Goal: Book appointment/travel/reservation

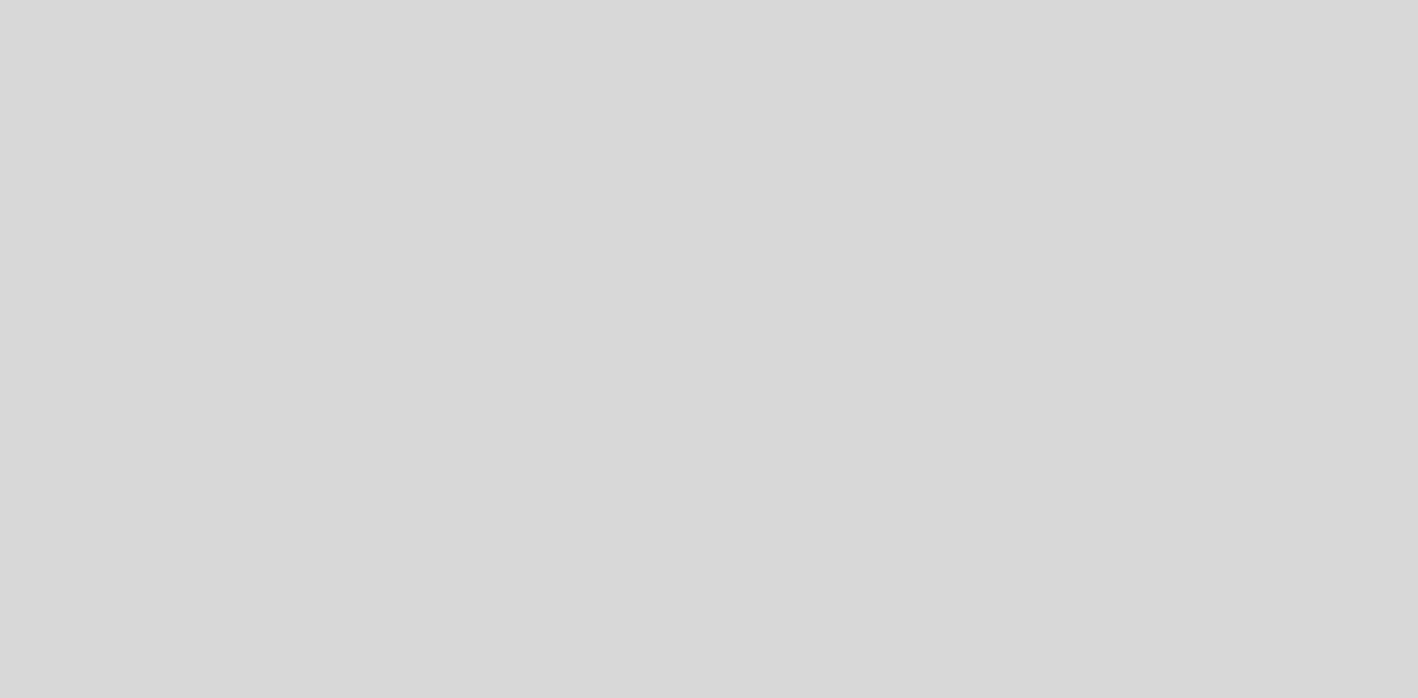
select select "es"
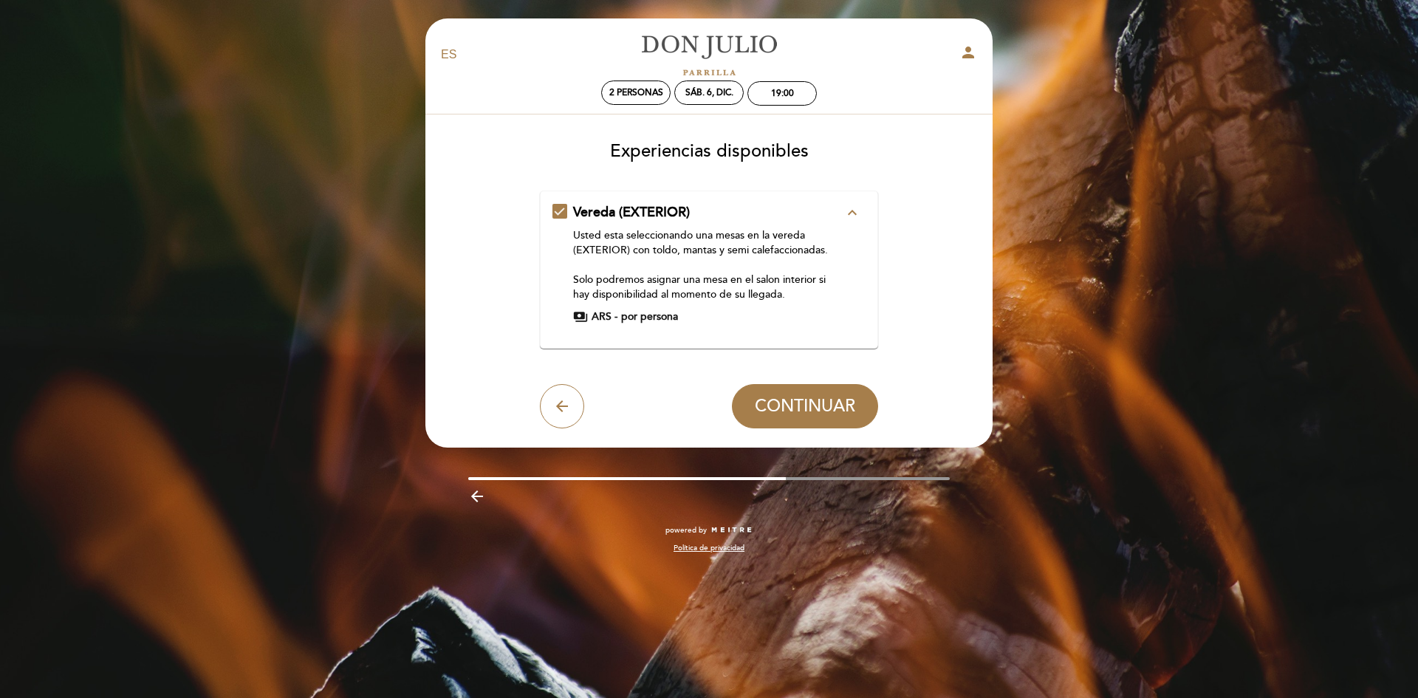
click at [558, 210] on div "Vereda (EXTERIOR) expand_less Usted esta seleccionando una mesas en la vereda (…" at bounding box center [710, 263] width 314 height 121
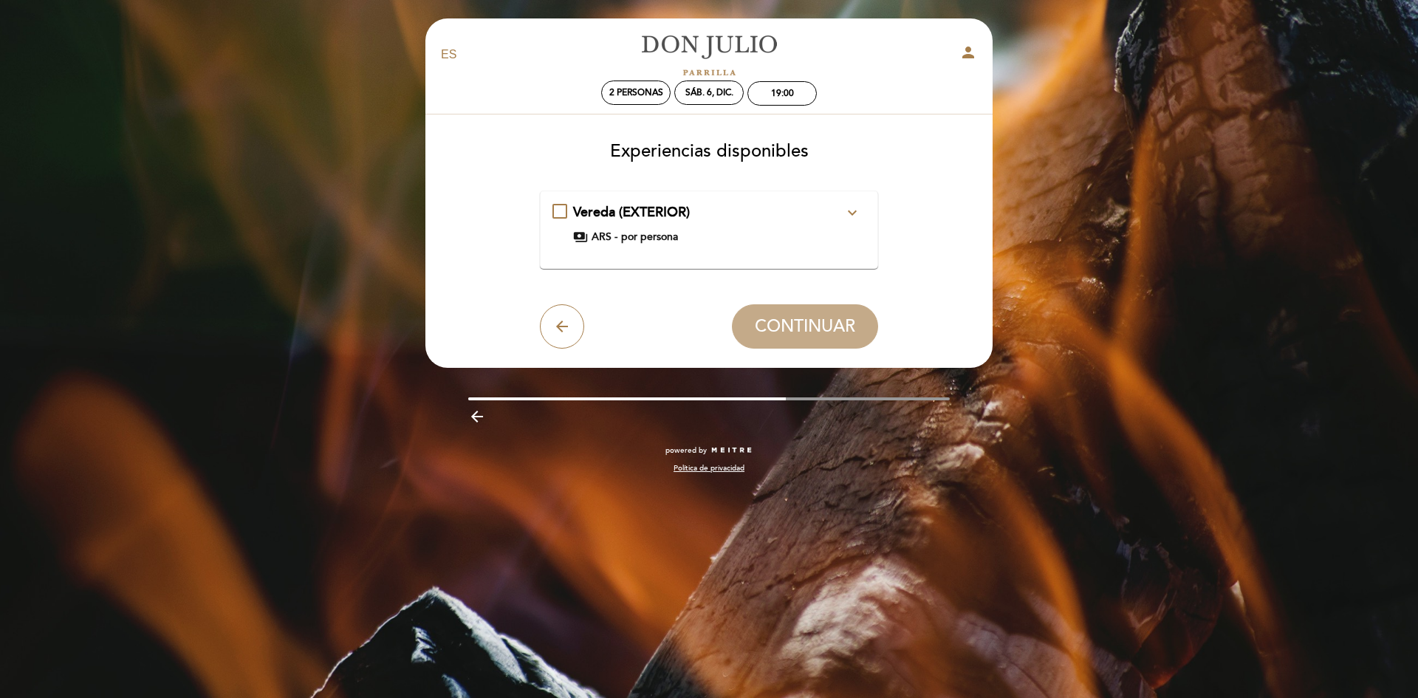
click at [553, 206] on div "Vereda (EXTERIOR) expand_more Usted esta seleccionando una mesas en la vereda (…" at bounding box center [710, 223] width 314 height 41
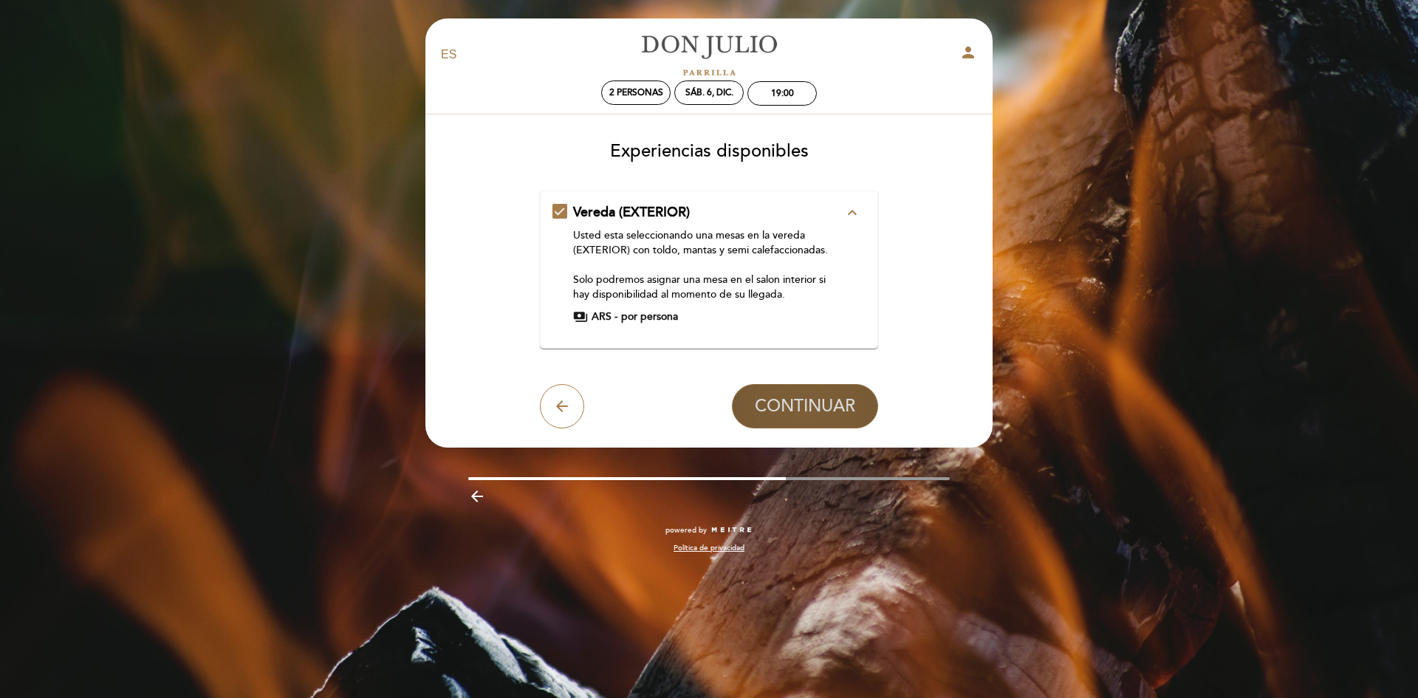
click at [803, 392] on button "CONTINUAR" at bounding box center [805, 406] width 146 height 44
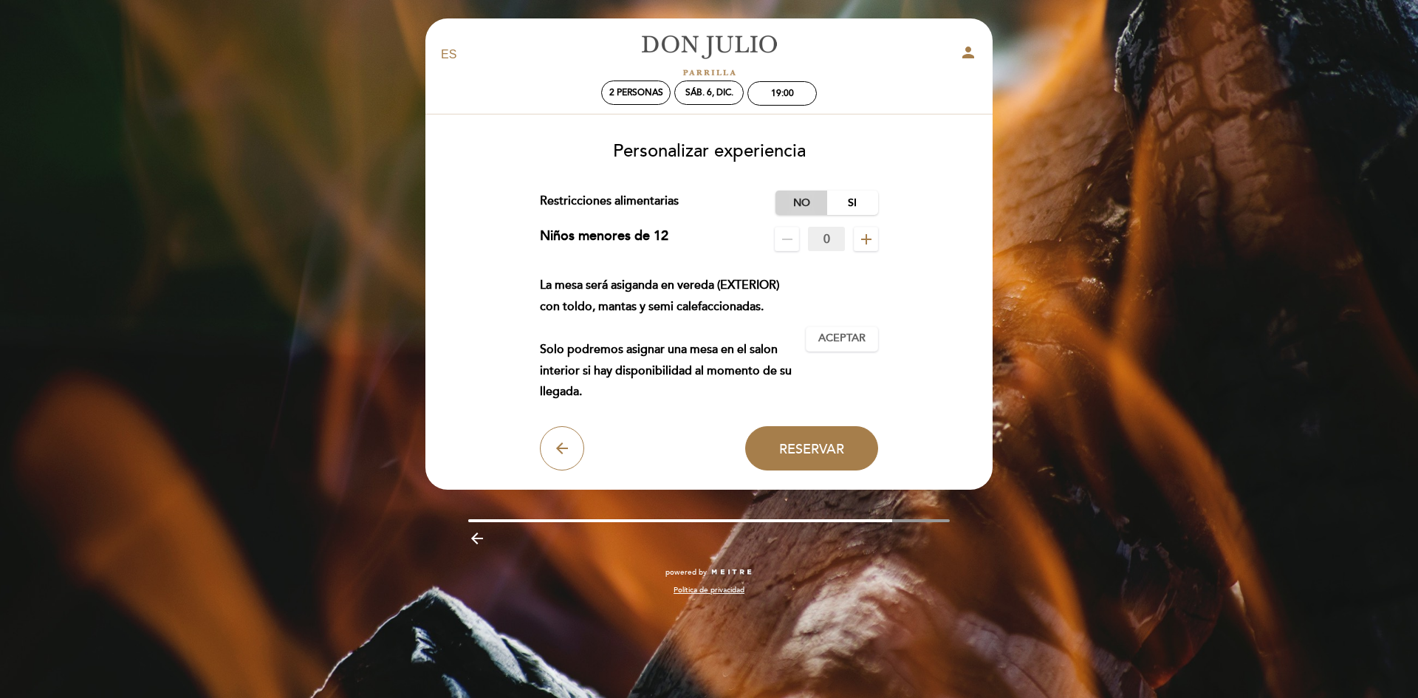
click at [802, 204] on label "No" at bounding box center [802, 203] width 52 height 24
click at [850, 339] on span "Aceptar" at bounding box center [841, 339] width 47 height 16
click at [786, 459] on button "Reservar" at bounding box center [811, 448] width 133 height 44
